Goal: Book appointment/travel/reservation

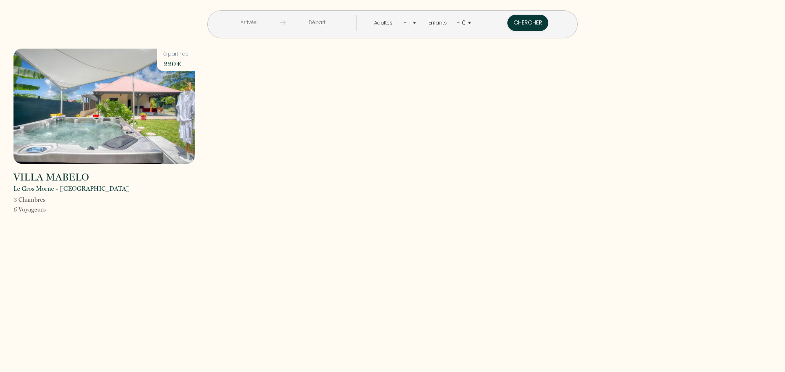
click at [277, 21] on input "text" at bounding box center [248, 23] width 63 height 16
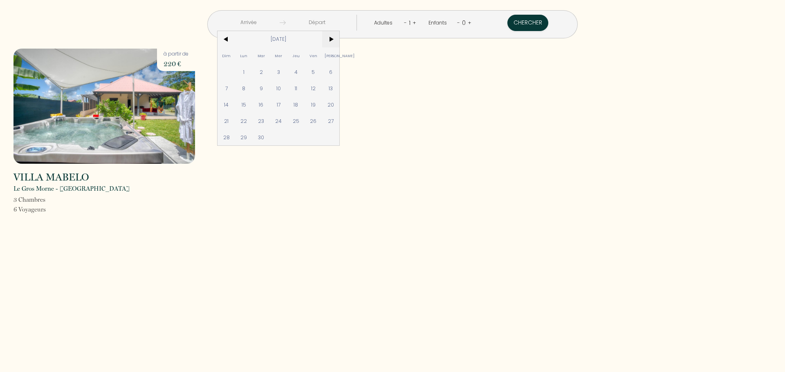
click at [340, 40] on span ">" at bounding box center [331, 39] width 18 height 16
click at [235, 123] on span "19" at bounding box center [226, 121] width 18 height 16
type input "[DATE]"
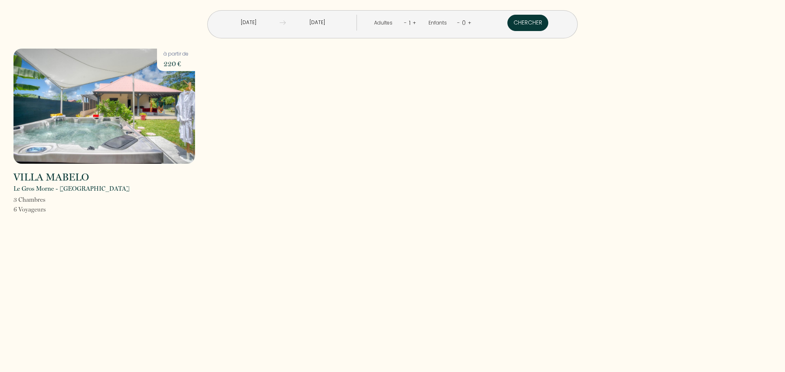
click at [507, 22] on button "Chercher" at bounding box center [527, 23] width 41 height 16
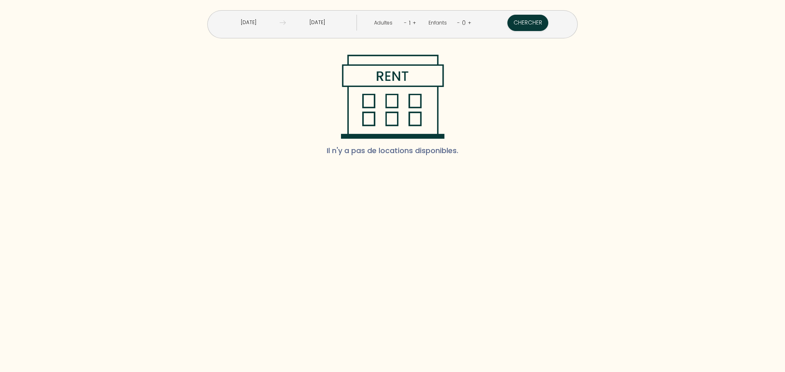
click at [279, 19] on input "Dim 19 Oct 2025" at bounding box center [248, 23] width 63 height 16
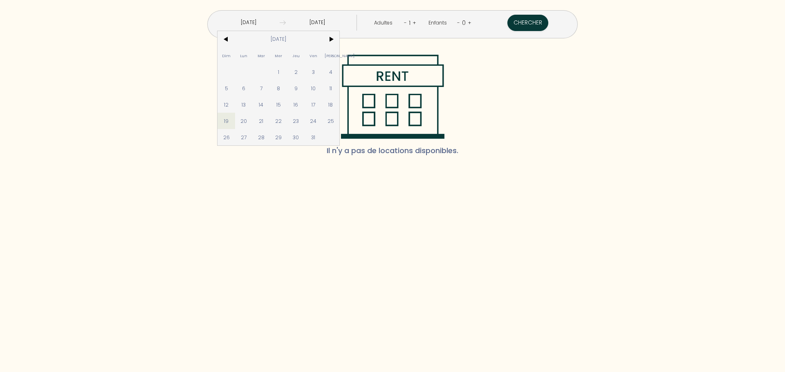
click at [334, 24] on input "Lun 20 Oct 2025" at bounding box center [317, 23] width 63 height 16
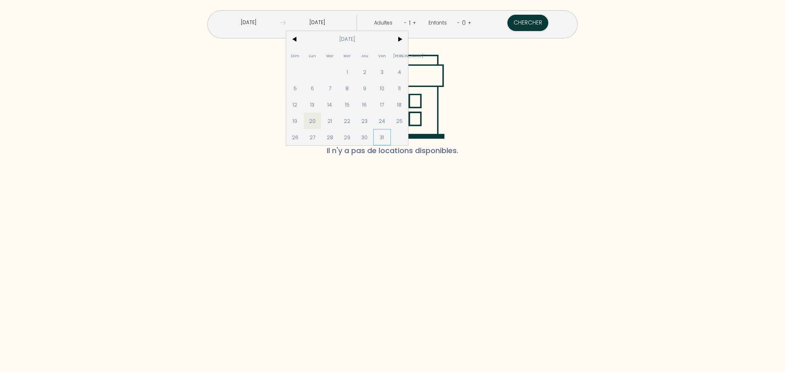
click at [391, 136] on span "31" at bounding box center [382, 137] width 18 height 16
type input "Ven 31 Oct 2025"
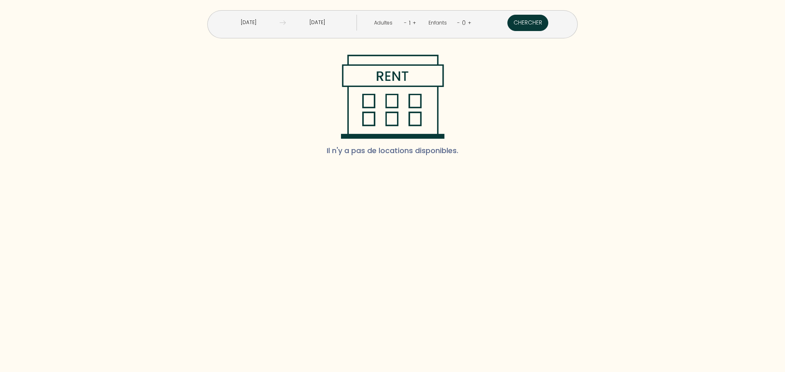
click at [507, 23] on button "Chercher" at bounding box center [527, 23] width 41 height 16
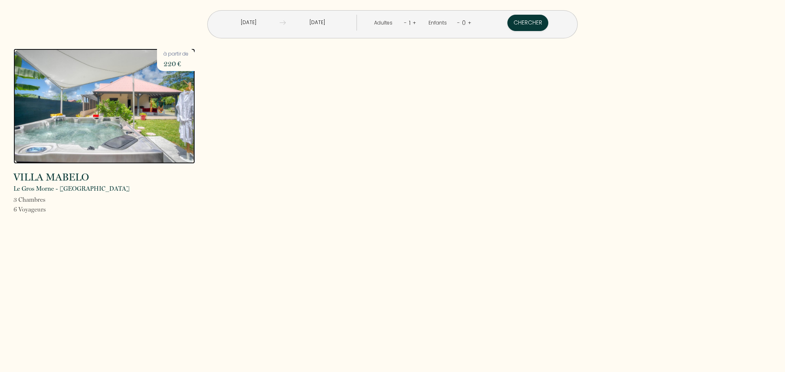
click at [167, 96] on img at bounding box center [103, 106] width 181 height 115
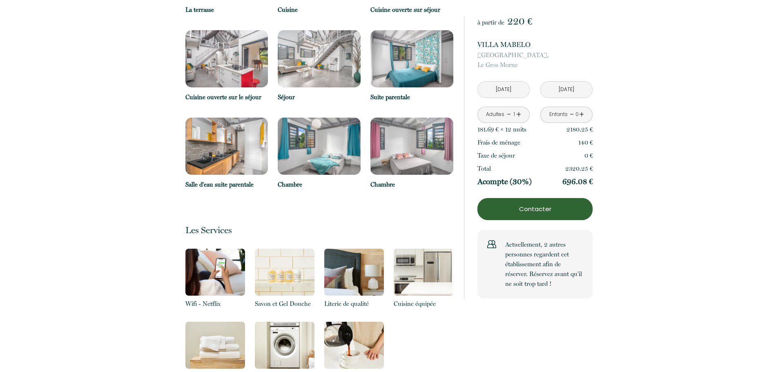
scroll to position [557, 0]
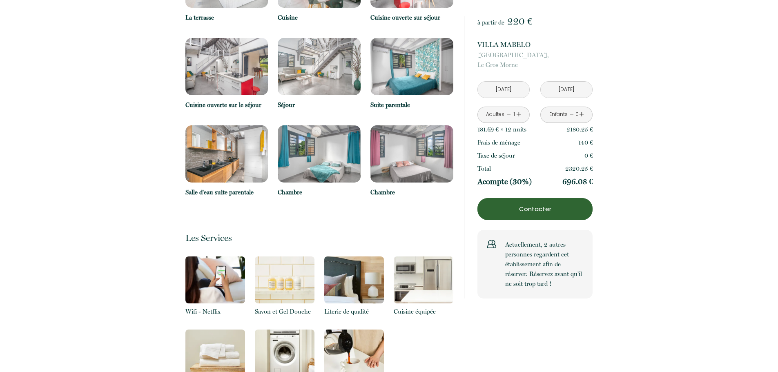
click at [557, 216] on button "Contacter" at bounding box center [535, 209] width 115 height 22
click at [648, 122] on div "Retourner vers VILLA MABELO Chemin Rivière Pomme, Le Gros Morne 3 Chambre s 6 V…" at bounding box center [389, 309] width 778 height 1414
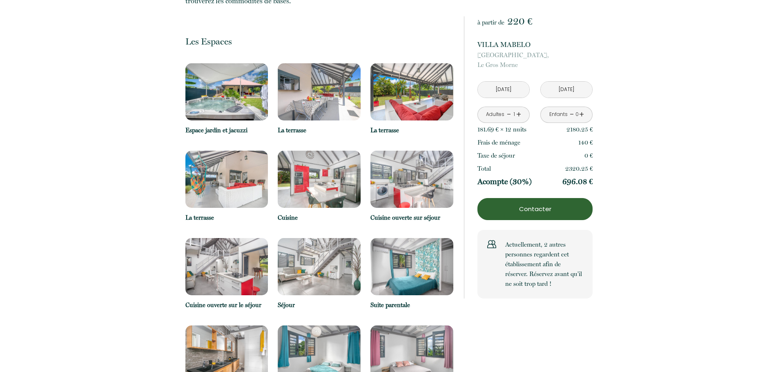
scroll to position [353, 0]
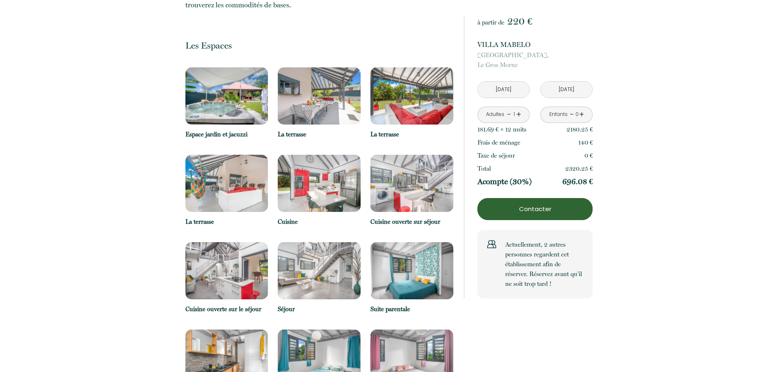
click at [523, 207] on p "Contacter" at bounding box center [536, 209] width 110 height 10
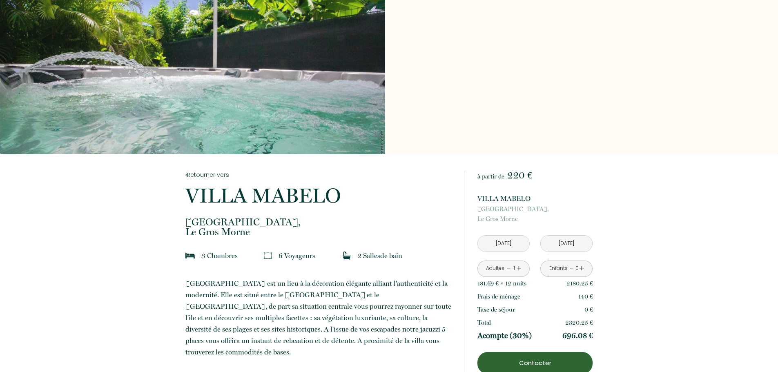
scroll to position [0, 0]
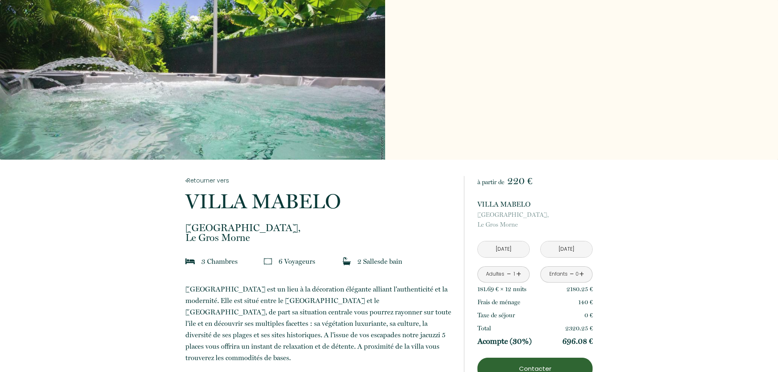
click at [337, 97] on div "Slideshow" at bounding box center [192, 80] width 385 height 160
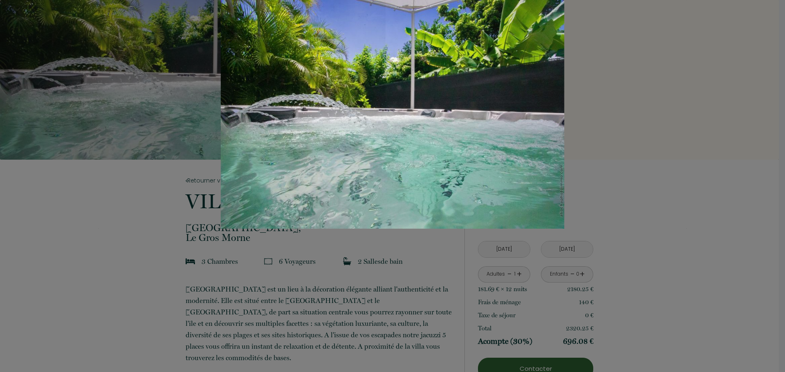
click at [626, 121] on div "Slideshow" at bounding box center [392, 114] width 588 height 229
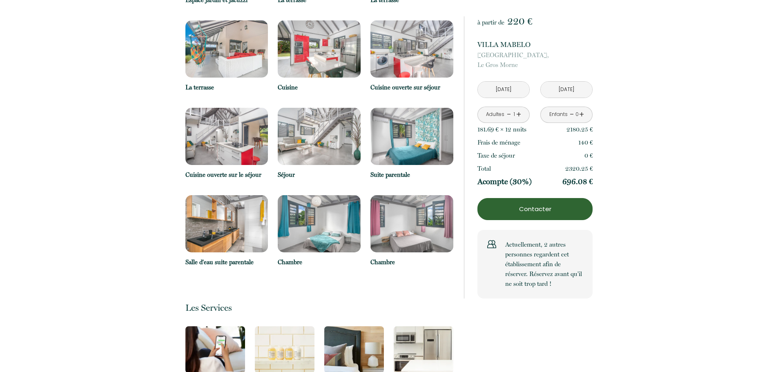
scroll to position [490, 0]
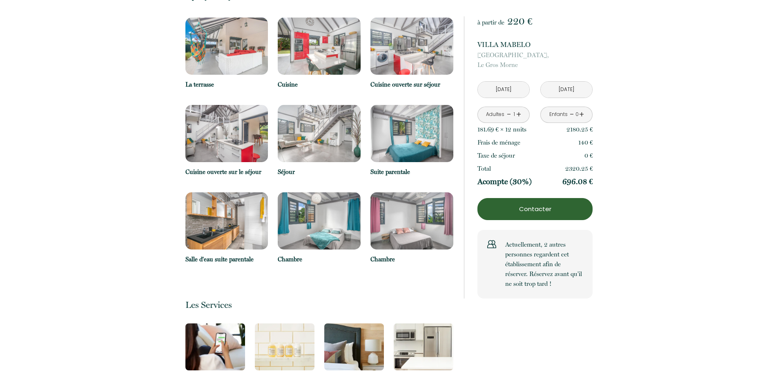
click at [428, 215] on img at bounding box center [412, 220] width 83 height 57
click at [337, 226] on img at bounding box center [319, 220] width 83 height 57
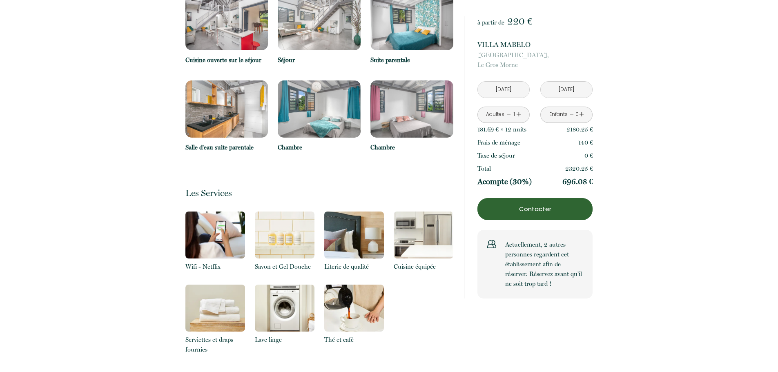
scroll to position [613, 0]
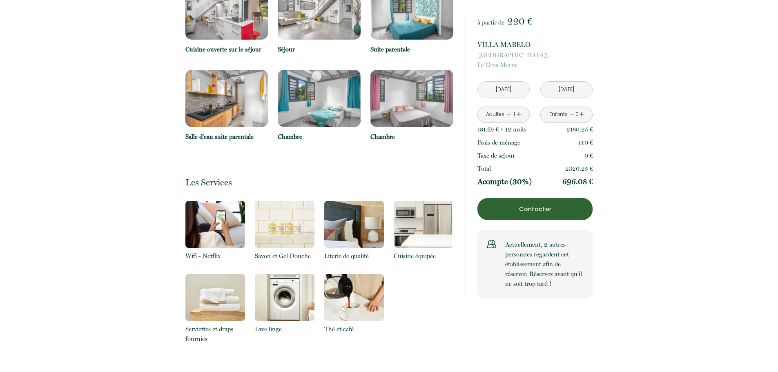
click at [347, 324] on p "Thé et café" at bounding box center [354, 329] width 60 height 10
click at [273, 296] on img at bounding box center [285, 297] width 60 height 47
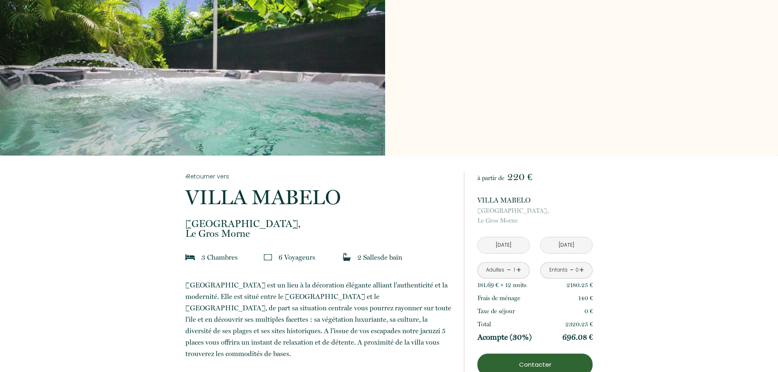
scroll to position [0, 0]
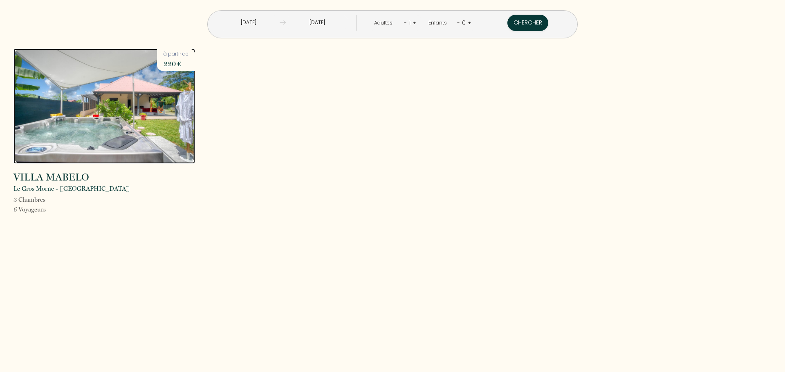
click at [149, 102] on img at bounding box center [103, 106] width 181 height 115
click at [90, 129] on img at bounding box center [103, 106] width 181 height 115
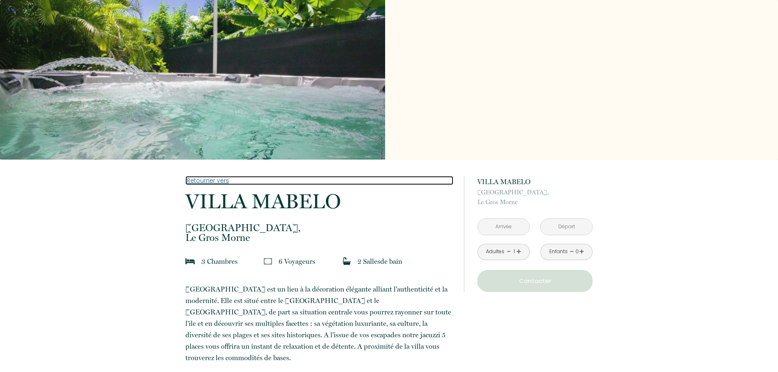
click at [223, 179] on link "Retourner vers" at bounding box center [320, 180] width 268 height 9
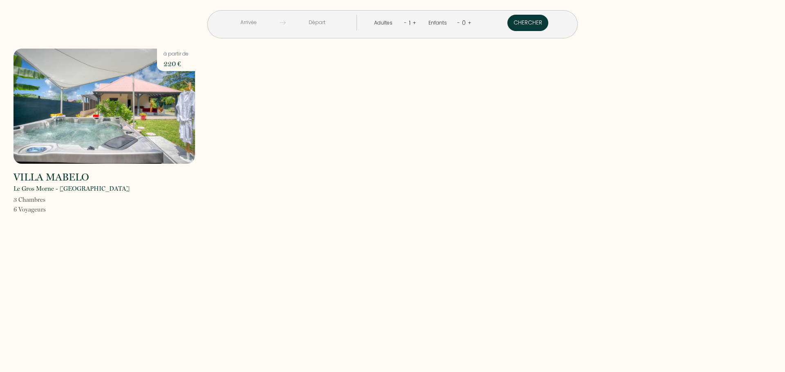
click at [507, 21] on button "Chercher" at bounding box center [527, 23] width 41 height 16
click at [507, 22] on button "Chercher" at bounding box center [527, 23] width 41 height 16
click at [141, 103] on img at bounding box center [103, 106] width 181 height 115
click at [134, 126] on img at bounding box center [103, 106] width 181 height 115
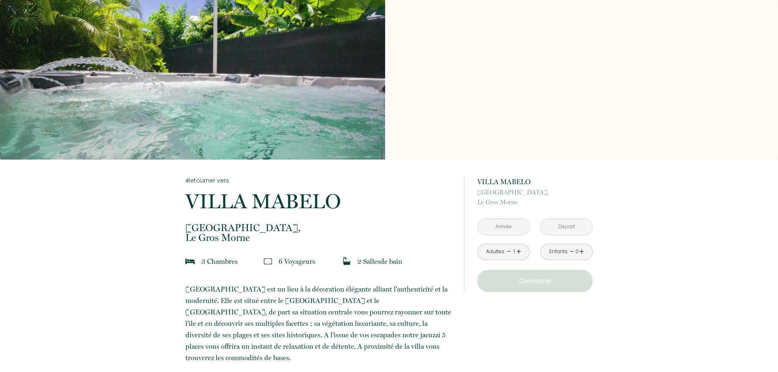
click at [517, 251] on link "+" at bounding box center [518, 252] width 5 height 13
click at [579, 249] on link "+" at bounding box center [581, 252] width 5 height 13
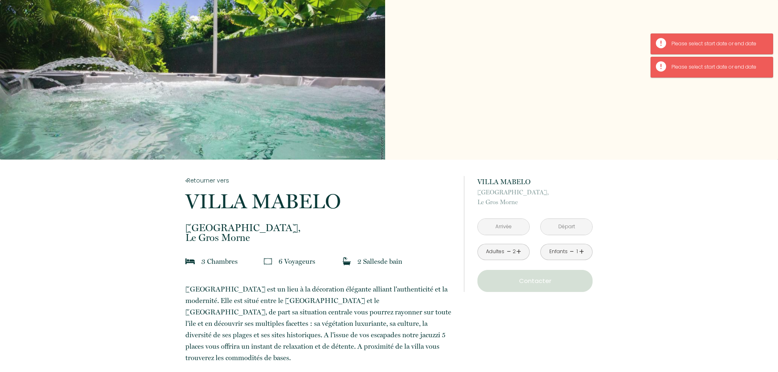
click at [510, 224] on input "text" at bounding box center [503, 227] width 51 height 16
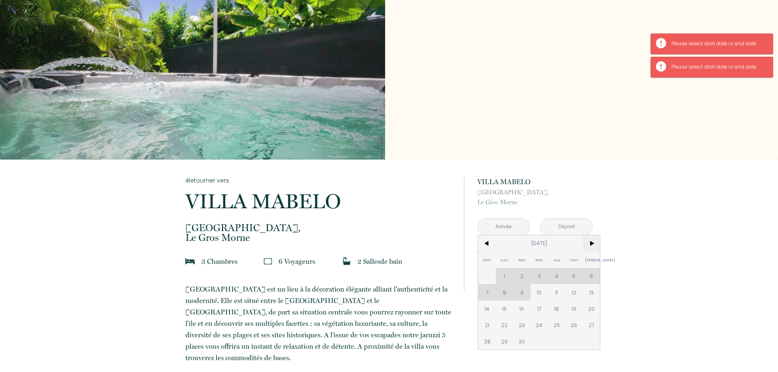
click at [590, 244] on span ">" at bounding box center [592, 243] width 18 height 16
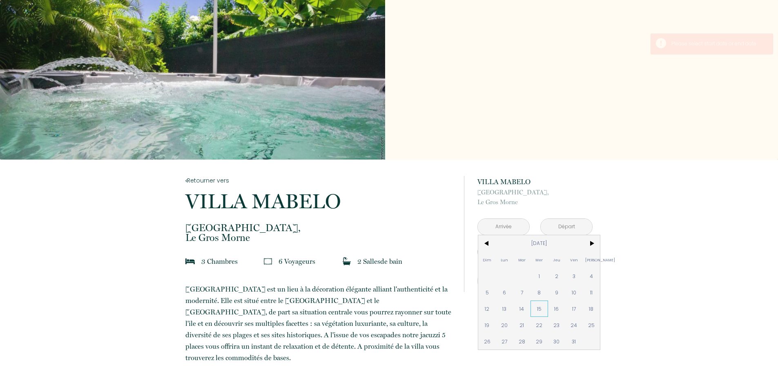
click at [539, 312] on span "15" at bounding box center [540, 309] width 18 height 16
type input "Mer 15 Oct 2025"
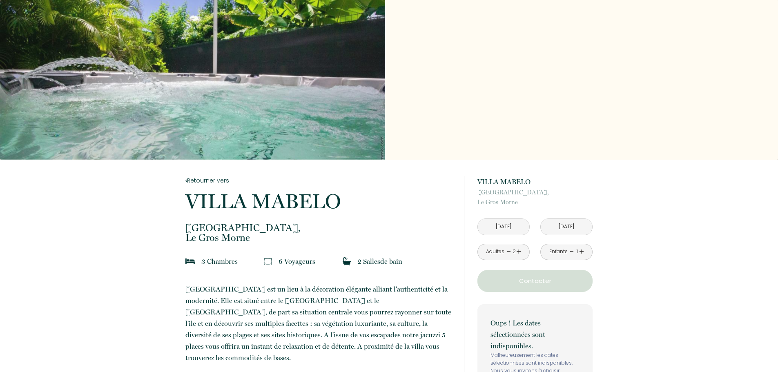
click at [571, 229] on input "Jeu 16 Oct 2025" at bounding box center [566, 227] width 51 height 16
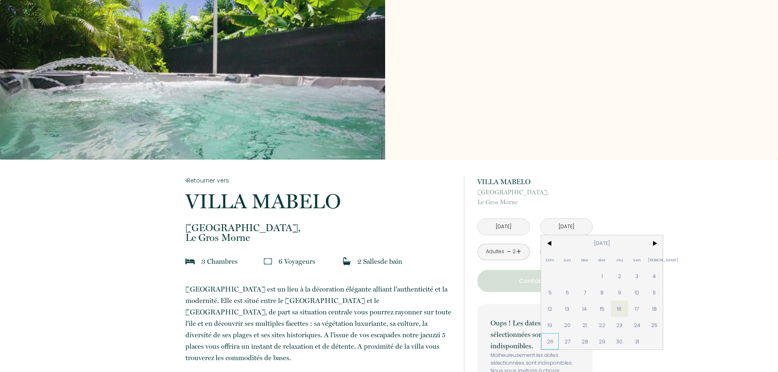
click at [552, 334] on span "26" at bounding box center [550, 341] width 18 height 16
type input "Dim 26 Oct 2025"
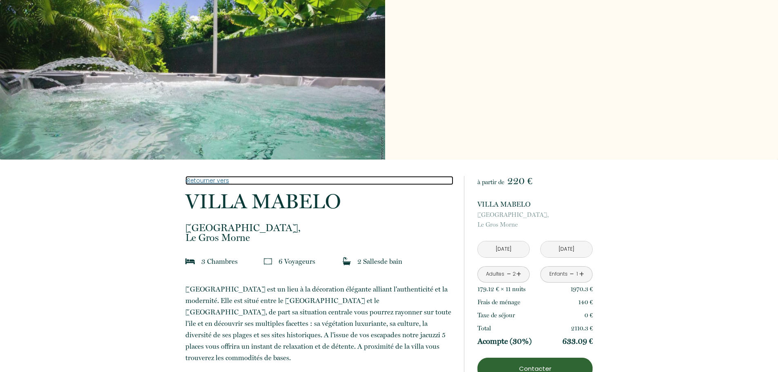
click at [203, 179] on link "Retourner vers" at bounding box center [320, 180] width 268 height 9
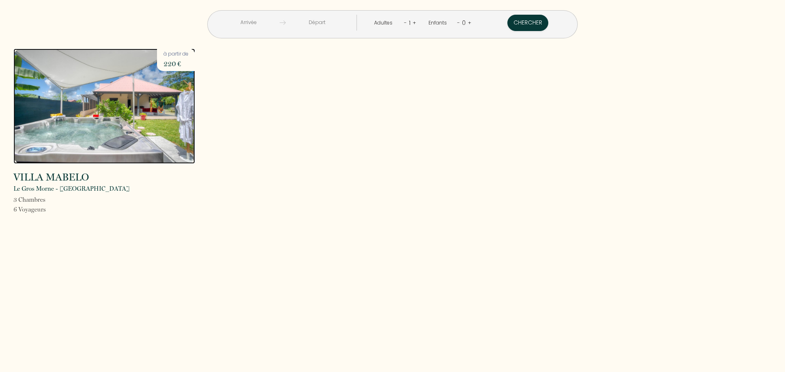
click at [100, 108] on img at bounding box center [103, 106] width 181 height 115
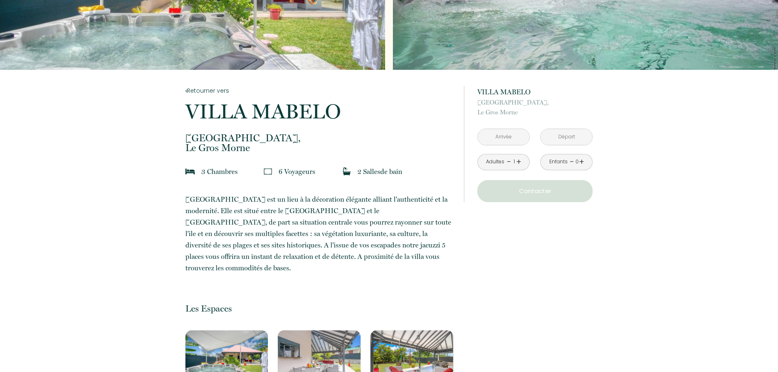
scroll to position [82, 0]
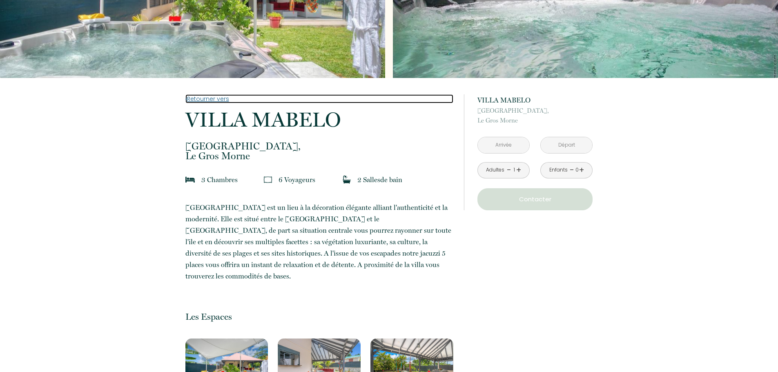
click at [210, 98] on link "Retourner vers" at bounding box center [320, 98] width 268 height 9
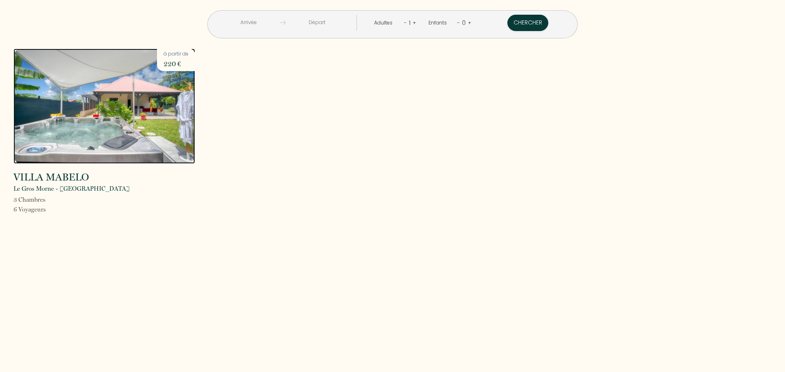
click at [87, 128] on img at bounding box center [103, 106] width 181 height 115
click at [76, 132] on img at bounding box center [103, 106] width 181 height 115
click at [104, 98] on img at bounding box center [103, 106] width 181 height 115
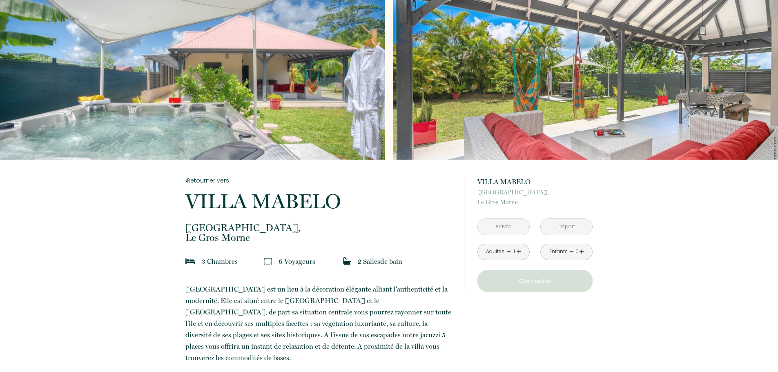
click at [518, 235] on div "à partir de 220 € [GEOGRAPHIC_DATA] [GEOGRAPHIC_DATA], [GEOGRAPHIC_DATA] < [DAT…" at bounding box center [535, 234] width 115 height 116
click at [515, 229] on input "text" at bounding box center [503, 227] width 51 height 16
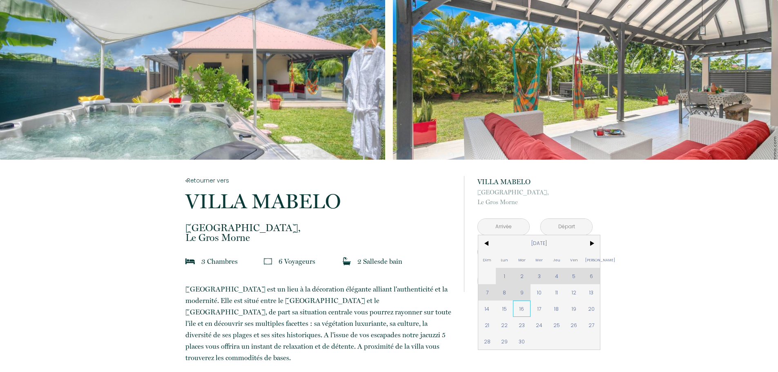
drag, startPoint x: 522, startPoint y: 295, endPoint x: 517, endPoint y: 309, distance: 15.1
click at [517, 309] on div "Dim Lun Mar Mer Jeu Ven Sam 1 2 3 4 5 6 7 8 9 10 11 12 13 14 15 16 17 18 19 20 …" at bounding box center [539, 292] width 122 height 114
click at [517, 309] on span "16" at bounding box center [522, 309] width 18 height 16
click at [520, 307] on div "à partir de 220 € [GEOGRAPHIC_DATA] [GEOGRAPHIC_DATA], [GEOGRAPHIC_DATA] < [DAT…" at bounding box center [528, 234] width 129 height 149
type input "[DATE]"
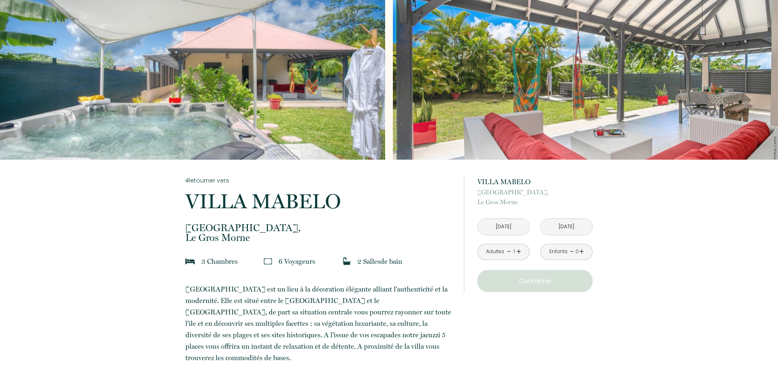
click at [520, 307] on div "à partir de 220 € [GEOGRAPHIC_DATA] [GEOGRAPHIC_DATA], [GEOGRAPHIC_DATA][DATE] …" at bounding box center [528, 234] width 129 height 149
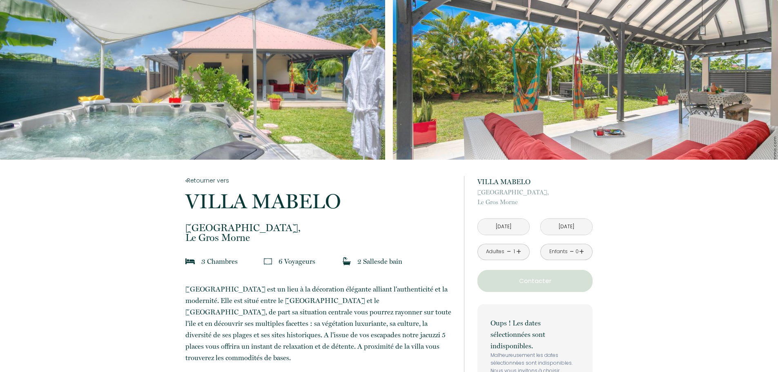
click at [567, 229] on input "[DATE]" at bounding box center [566, 227] width 51 height 16
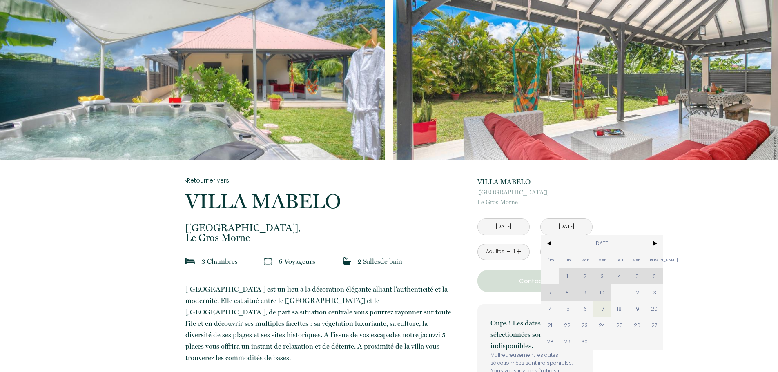
click at [575, 332] on span "22" at bounding box center [568, 325] width 18 height 16
type input "[DATE]"
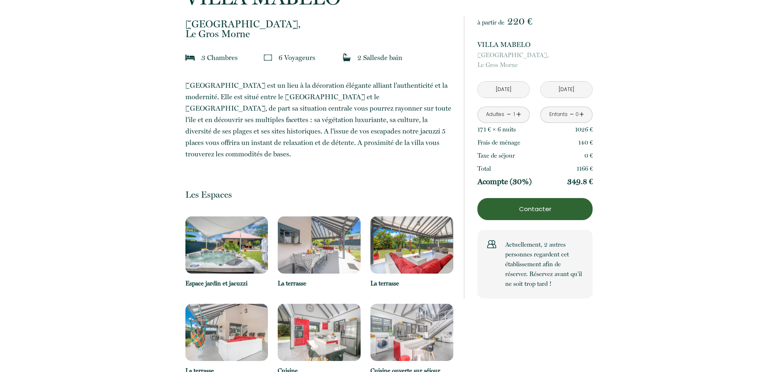
scroll to position [204, 0]
click at [545, 209] on p "Contacter" at bounding box center [536, 209] width 110 height 10
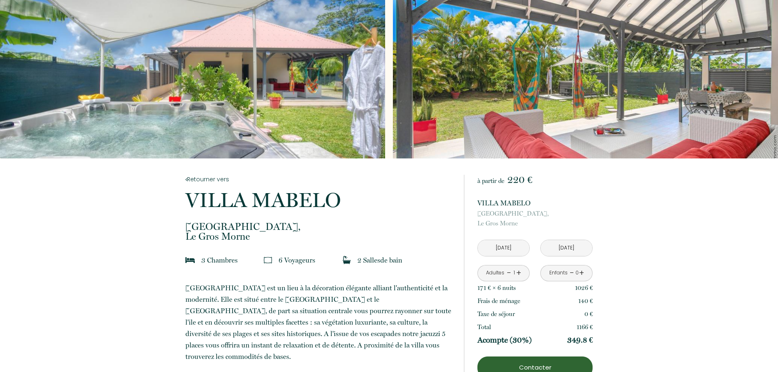
scroll to position [0, 0]
